Goal: Feedback & Contribution: Leave review/rating

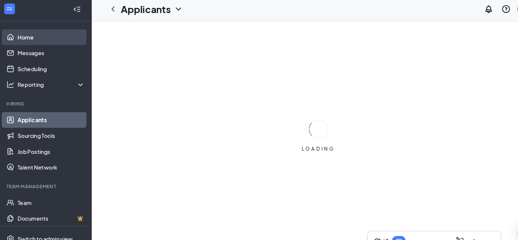
click at [38, 37] on link "Home" at bounding box center [51, 38] width 64 height 15
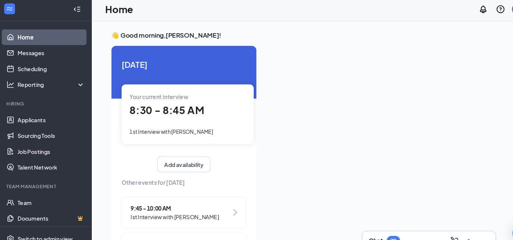
click at [199, 123] on div "1st Interview with [PERSON_NAME]" at bounding box center [180, 127] width 110 height 8
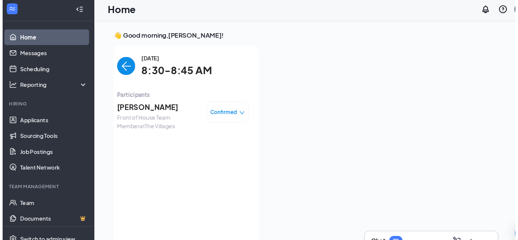
scroll to position [3, 0]
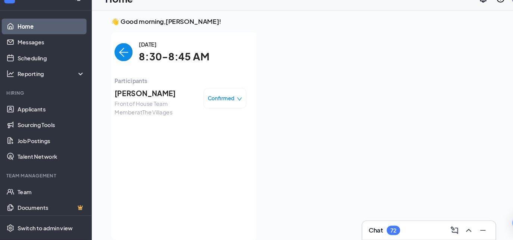
click at [158, 106] on span "[PERSON_NAME]" at bounding box center [150, 101] width 78 height 10
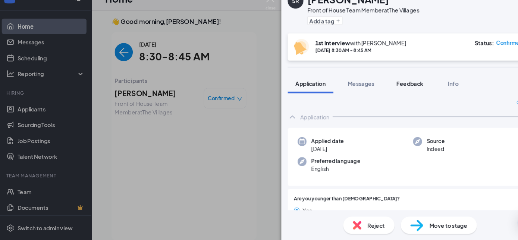
click at [390, 94] on span "Feedback" at bounding box center [390, 91] width 25 height 7
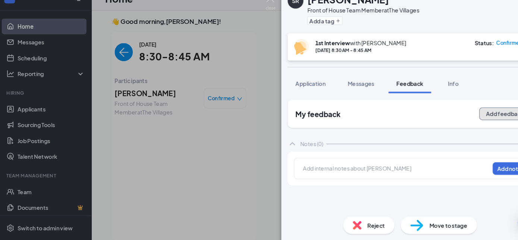
click at [472, 119] on button "Add feedback" at bounding box center [480, 121] width 49 height 12
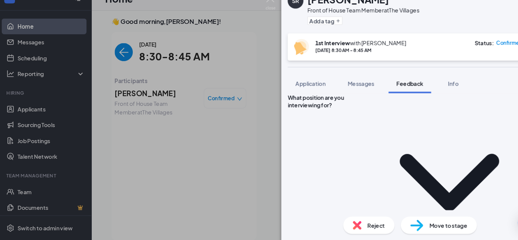
scroll to position [93, 0]
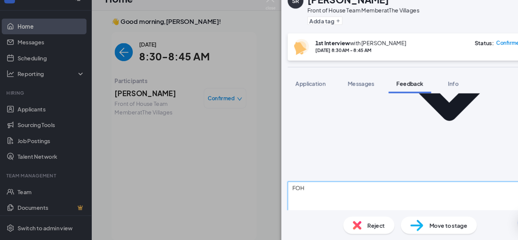
scroll to position [188, 0]
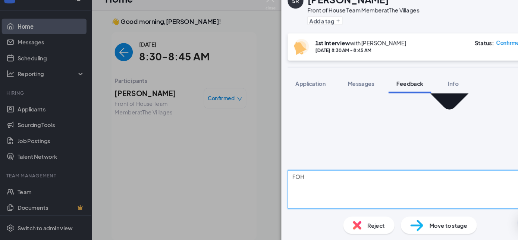
type textarea "FOH"
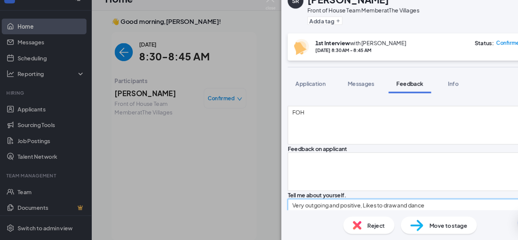
scroll to position [251, 0]
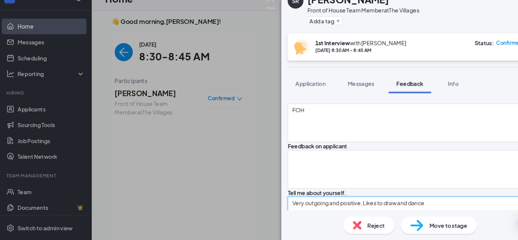
type textarea "Very outgoing and positive, Likes to draw and dance"
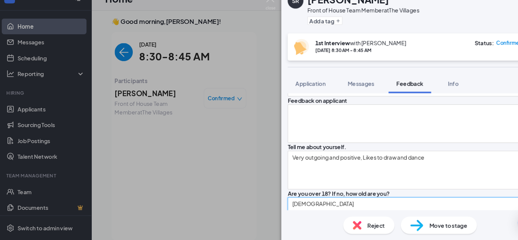
scroll to position [296, 0]
type textarea "[DEMOGRAPHIC_DATA]"
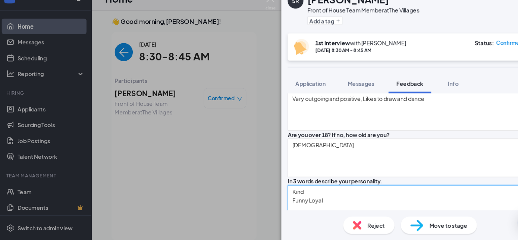
scroll to position [351, 0]
type textarea "Kind Funny Loyal"
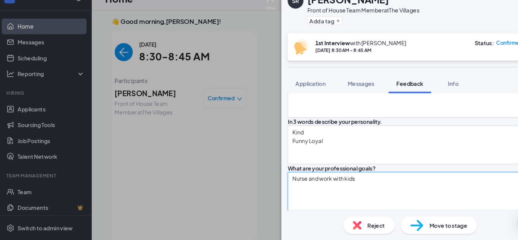
scroll to position [407, 0]
type textarea "Nurse and work with kids"
click at [410, 219] on textarea at bounding box center [393, 237] width 237 height 37
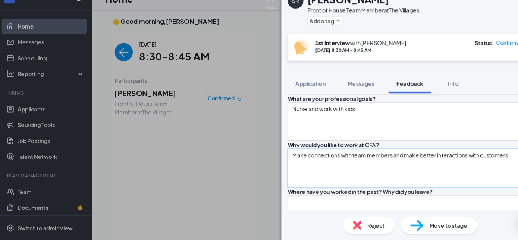
scroll to position [473, 0]
type textarea "Make connections with team members and make better interactions with customers"
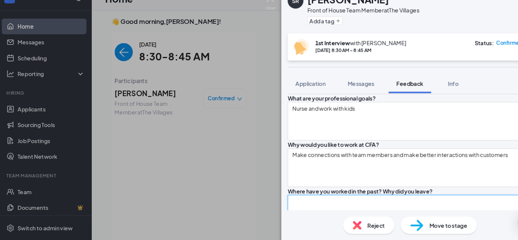
click at [405, 197] on textarea at bounding box center [393, 215] width 237 height 37
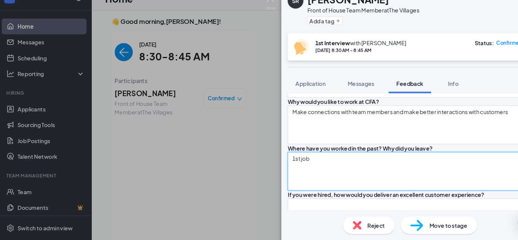
scroll to position [520, 0]
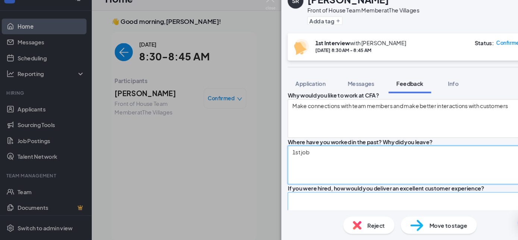
type textarea "1st job"
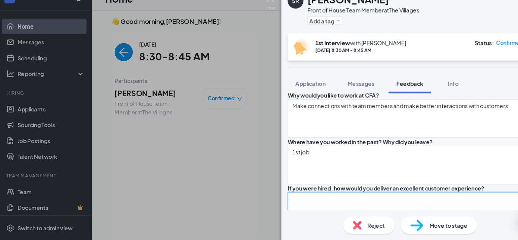
click at [419, 195] on textarea at bounding box center [393, 213] width 237 height 37
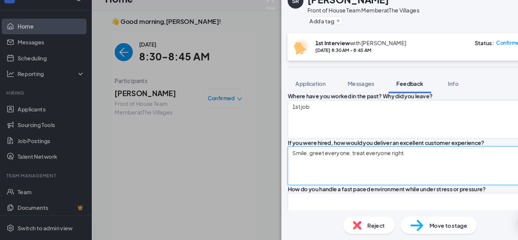
scroll to position [564, 0]
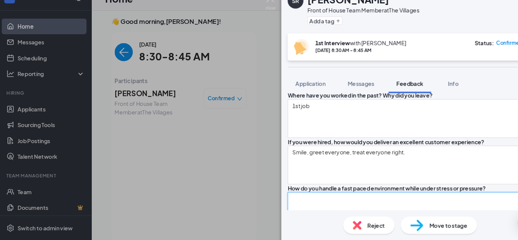
click at [413, 195] on textarea at bounding box center [393, 213] width 237 height 37
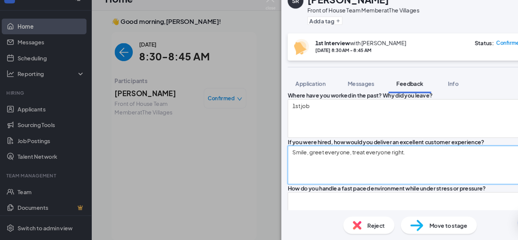
click at [342, 151] on textarea "Smile, greet everyone, treat everyone right." at bounding box center [393, 169] width 237 height 37
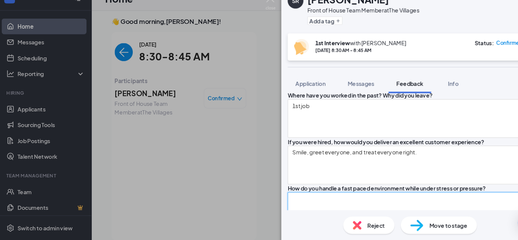
click at [349, 195] on textarea at bounding box center [393, 213] width 237 height 37
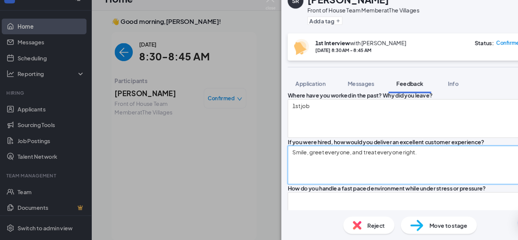
click at [358, 151] on textarea "Smile, greet everyone, and treat everyone right." at bounding box center [393, 169] width 237 height 37
type textarea "Smile, greet everyone, and treat everyone right."
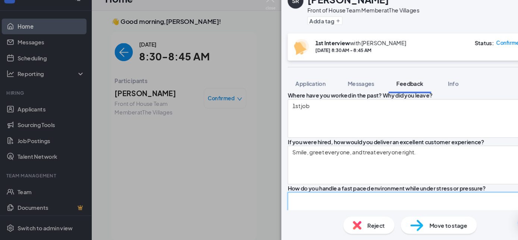
click at [336, 195] on textarea at bounding box center [393, 213] width 237 height 37
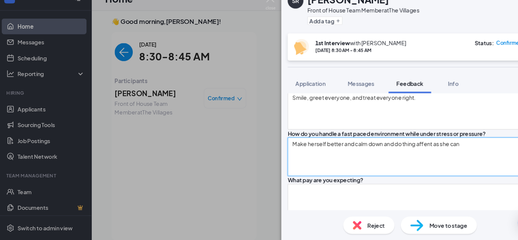
scroll to position [621, 0]
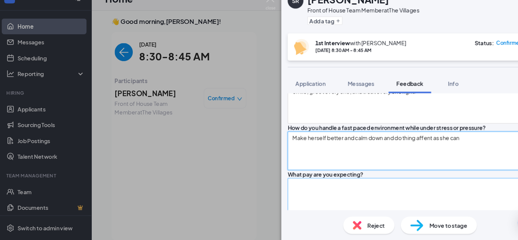
type textarea "Make herself better and calm down and do thing affent as she can"
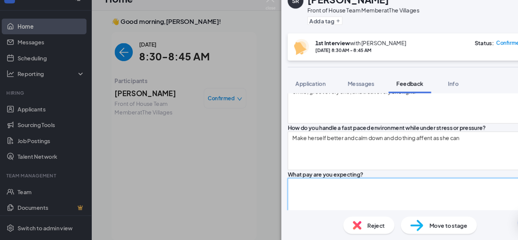
click at [414, 181] on textarea at bounding box center [393, 199] width 237 height 37
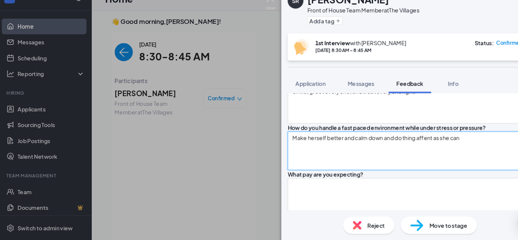
click at [420, 137] on textarea "Make herself better and calm down and do thing affent as she can" at bounding box center [393, 155] width 237 height 37
click at [411, 137] on textarea "Make herself better and calm down and do thing affent as she can" at bounding box center [393, 155] width 237 height 37
click at [421, 137] on textarea "Make herself better and calm down and do thing affent as she can" at bounding box center [393, 155] width 237 height 37
click at [409, 137] on textarea "Make herself better and calm down and do thing affent as she can" at bounding box center [393, 155] width 237 height 37
click at [414, 137] on textarea "Make herself better and calm down and do thing affent as she can" at bounding box center [393, 155] width 237 height 37
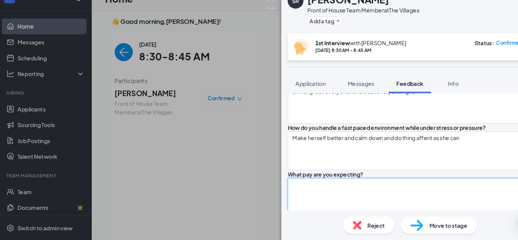
click at [354, 181] on textarea at bounding box center [393, 199] width 237 height 37
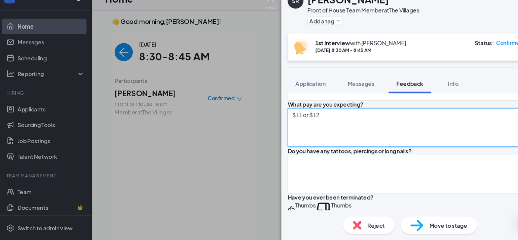
scroll to position [687, 0]
type textarea "$11 or $12"
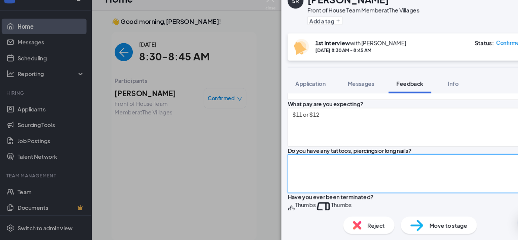
click at [437, 172] on textarea at bounding box center [393, 177] width 237 height 37
type textarea "E"
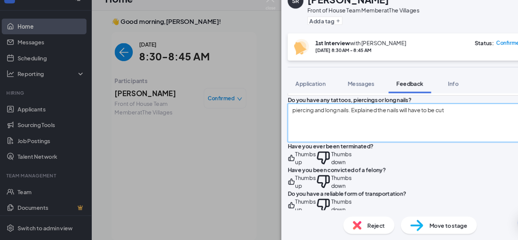
scroll to position [736, 0]
type textarea "piercing and long nails. Explained the nails will have to be cut"
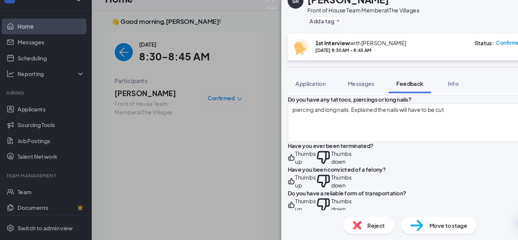
click at [336, 166] on div "Thumbs down" at bounding box center [325, 162] width 19 height 15
click at [336, 193] on div "Thumbs down" at bounding box center [325, 185] width 19 height 15
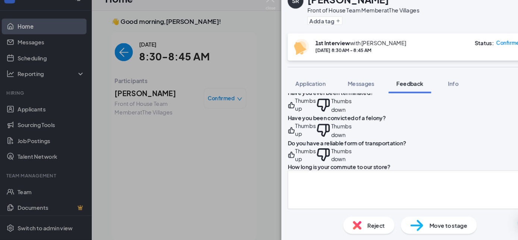
scroll to position [787, 0]
click at [302, 166] on div "Thumbs up" at bounding box center [291, 158] width 19 height 15
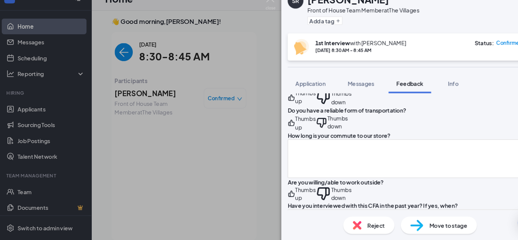
scroll to position [824, 0]
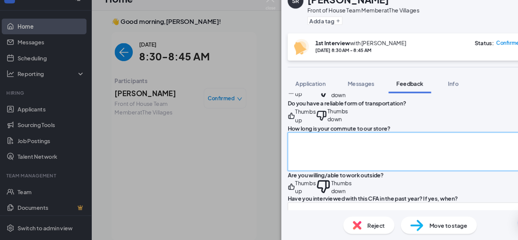
click at [340, 162] on textarea at bounding box center [393, 156] width 237 height 37
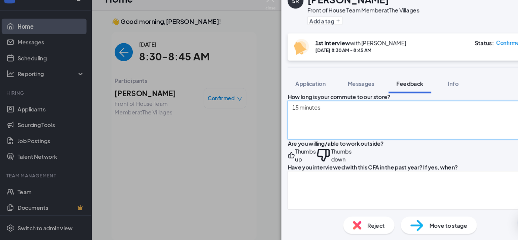
scroll to position [855, 0]
type textarea "15 minutes"
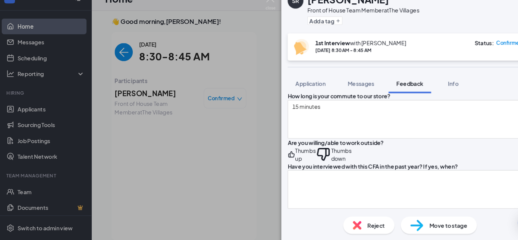
click at [302, 166] on div "Thumbs up" at bounding box center [291, 159] width 19 height 15
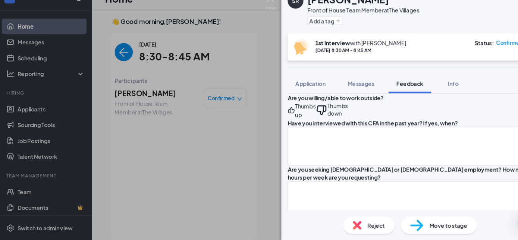
scroll to position [898, 0]
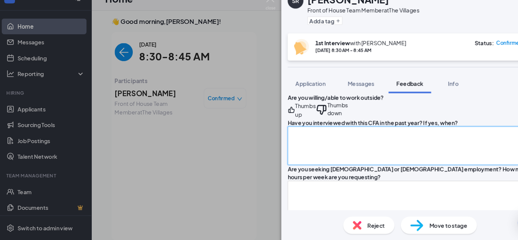
click at [346, 169] on textarea at bounding box center [393, 150] width 237 height 37
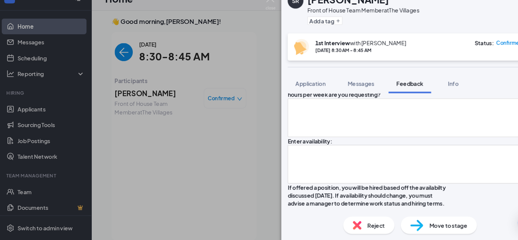
scroll to position [979, 0]
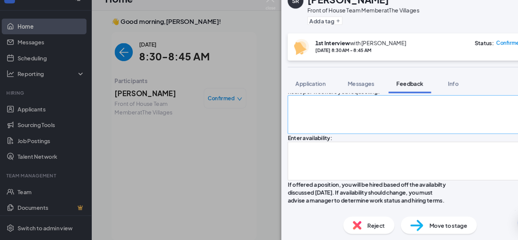
type textarea "no"
click at [426, 140] on textarea at bounding box center [393, 121] width 237 height 37
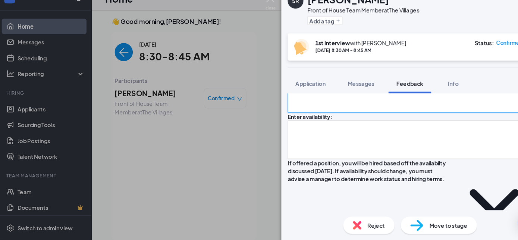
scroll to position [1000, 0]
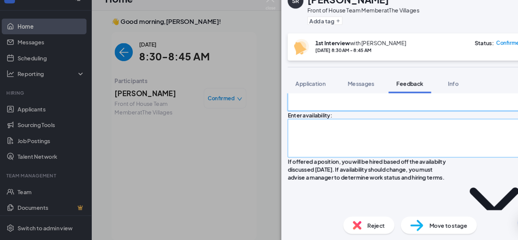
type textarea "Part time 28 hours"
click at [413, 162] on textarea at bounding box center [393, 143] width 237 height 37
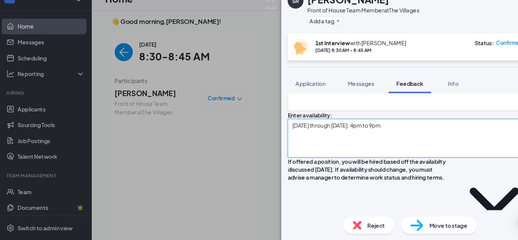
click at [343, 162] on textarea "[DATE] through [DATE]: 4pm to 9pm" at bounding box center [393, 143] width 237 height 37
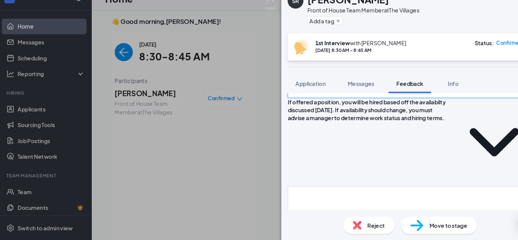
scroll to position [1058, 0]
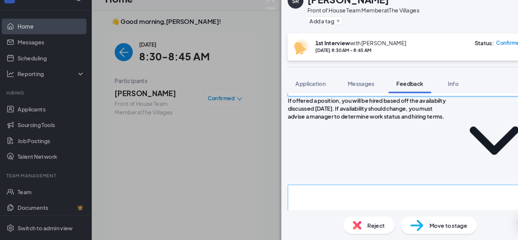
type textarea "[DATE] through [DATE]: 4pm to 9pm"
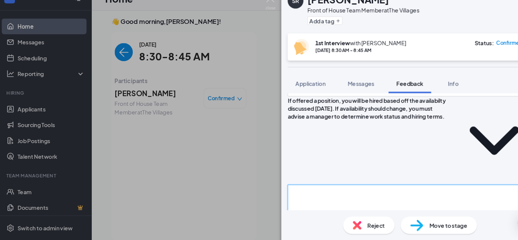
click at [354, 193] on textarea at bounding box center [393, 206] width 237 height 37
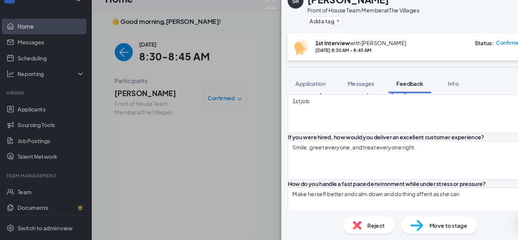
scroll to position [567, 0]
type textarea "yes"
click at [419, 191] on textarea "Make herself better and calm down and do thing affent as she can" at bounding box center [393, 209] width 237 height 37
click at [463, 191] on textarea "Make herself better and calm down and do things efficient as she can" at bounding box center [393, 209] width 237 height 37
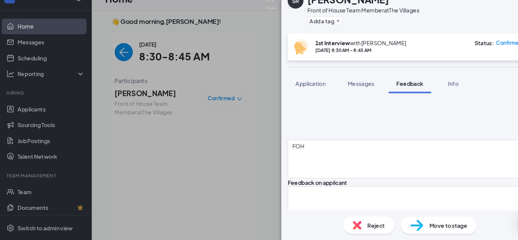
scroll to position [210, 0]
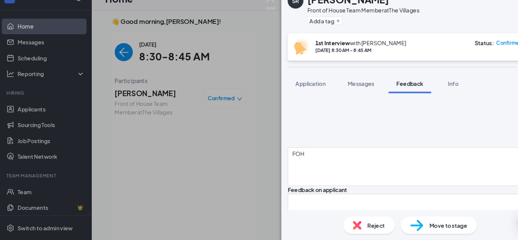
type textarea "Make herself better and calm down and do things efficient as she can"
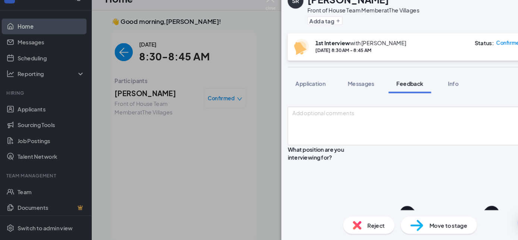
scroll to position [41, 0]
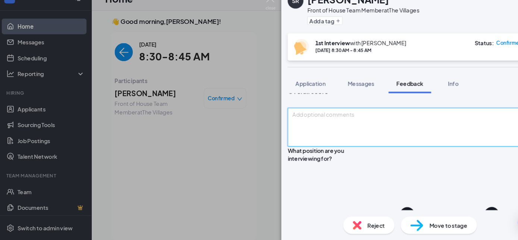
click at [340, 152] on textarea at bounding box center [393, 133] width 237 height 37
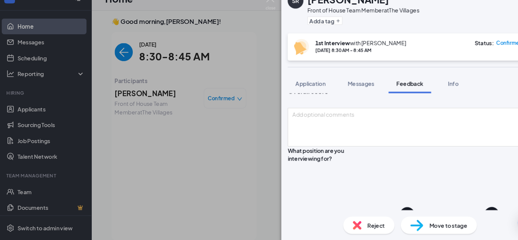
click at [281, 112] on icon "StarBorder" at bounding box center [281, 112] width 0 height 0
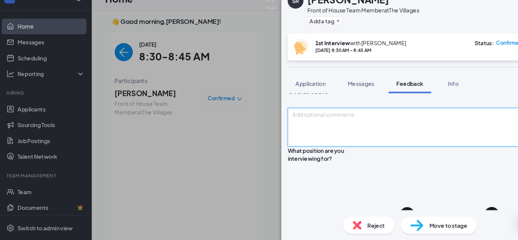
click at [311, 152] on textarea at bounding box center [393, 133] width 237 height 37
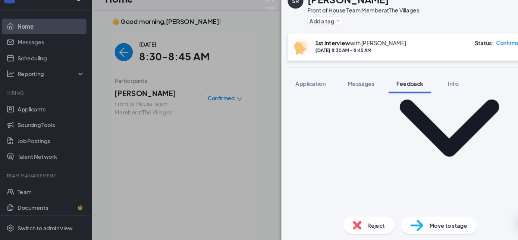
scroll to position [145, 0]
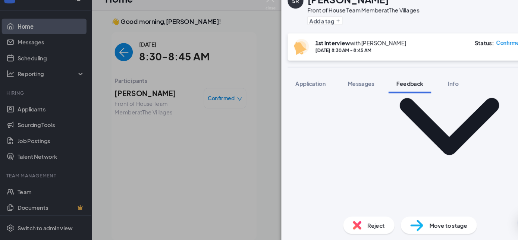
type textarea "Dressed casually Arrived 2 minutes late"
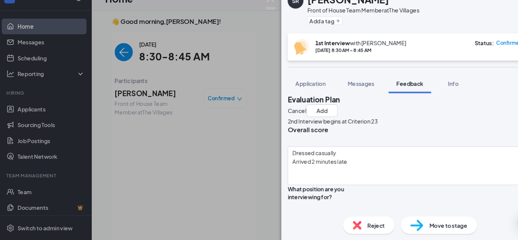
scroll to position [0, 0]
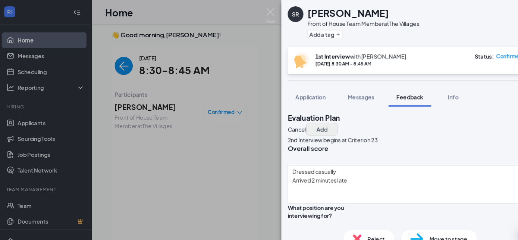
type textarea "Wasn't sure about some questions Looked around a lot Seemed nervous"
click at [322, 119] on button "Add" at bounding box center [308, 122] width 30 height 12
